Goal: Transaction & Acquisition: Purchase product/service

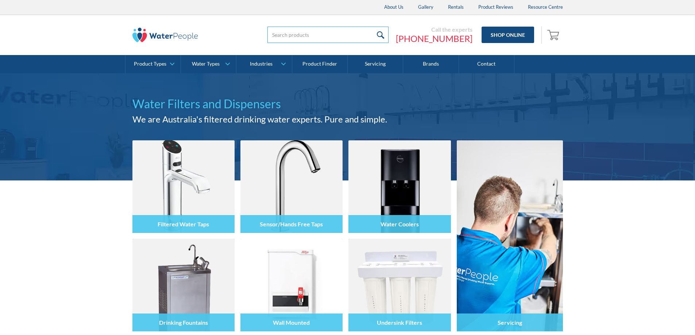
click at [267, 30] on input "search" at bounding box center [327, 35] width 121 height 16
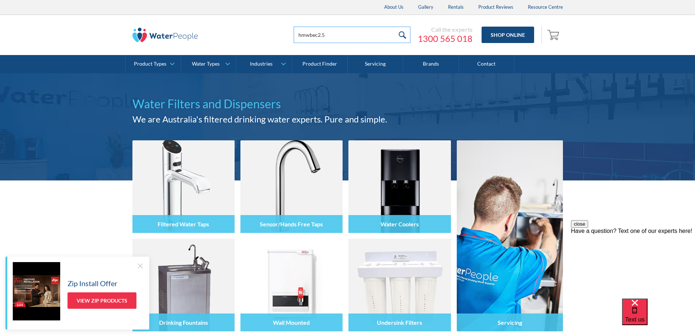
type input "hmwbec2.5"
click at [395, 27] on input "submit" at bounding box center [403, 35] width 16 height 16
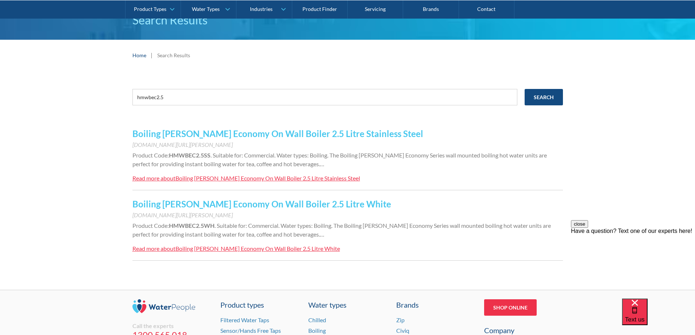
click at [199, 205] on link "Boiling [PERSON_NAME] Economy On Wall Boiler 2.5 Litre White" at bounding box center [261, 204] width 259 height 11
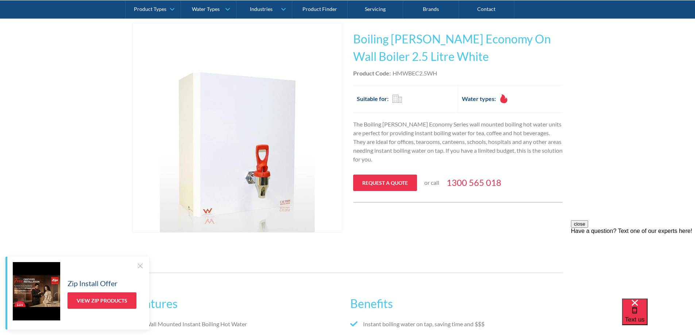
scroll to position [146, 0]
